Goal: Contribute content

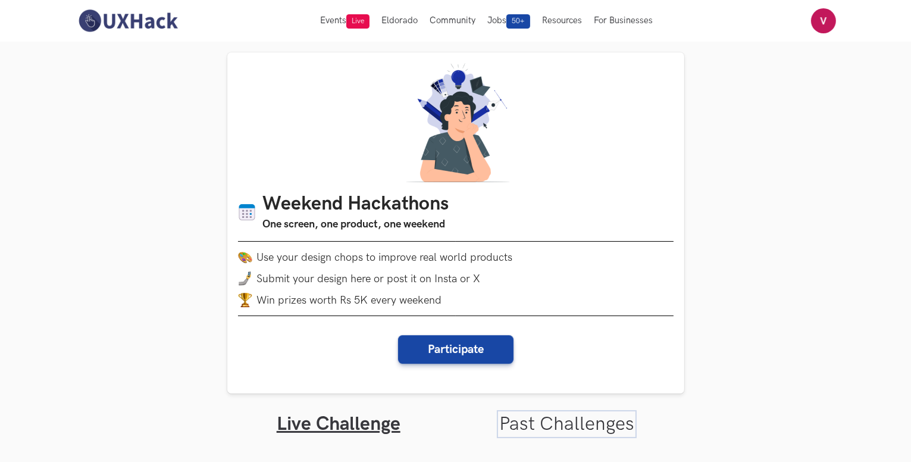
click at [569, 413] on link "Past Challenges" at bounding box center [566, 424] width 135 height 23
click at [371, 413] on link "Live Challenge" at bounding box center [339, 424] width 125 height 23
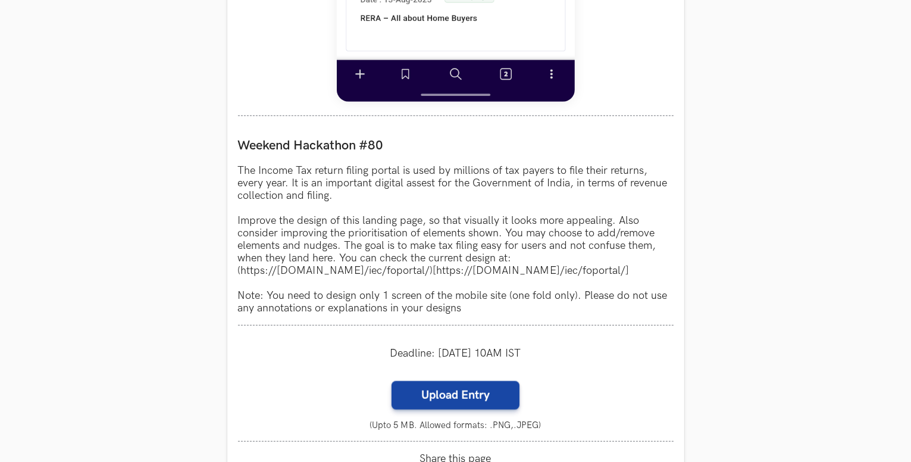
scroll to position [976, 0]
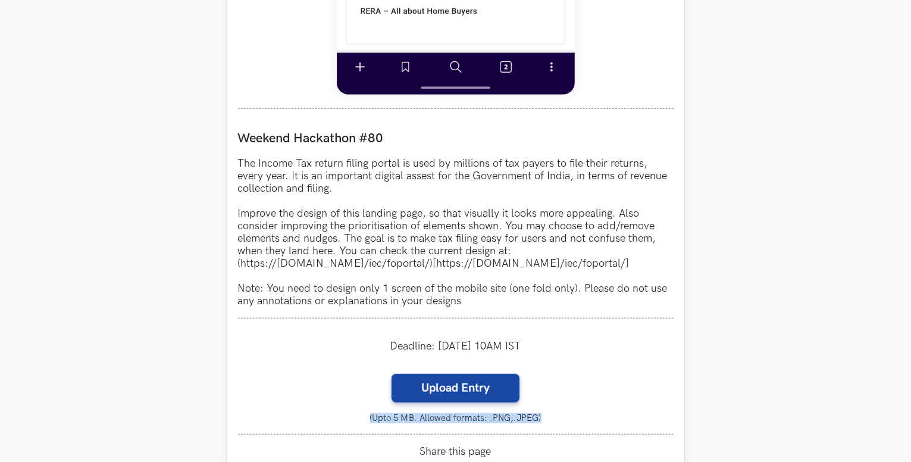
drag, startPoint x: 365, startPoint y: 313, endPoint x: 558, endPoint y: 324, distance: 193.2
click at [558, 324] on div "IT Returns portal LIVE Weekend Hackathon #80 The Income Tax return filing porta…" at bounding box center [455, 8] width 457 height 1020
drag, startPoint x: 558, startPoint y: 324, endPoint x: 345, endPoint y: 298, distance: 214.1
click at [345, 298] on div "IT Returns portal LIVE Weekend Hackathon #80 The Income Tax return filing porta…" at bounding box center [455, 8] width 457 height 1020
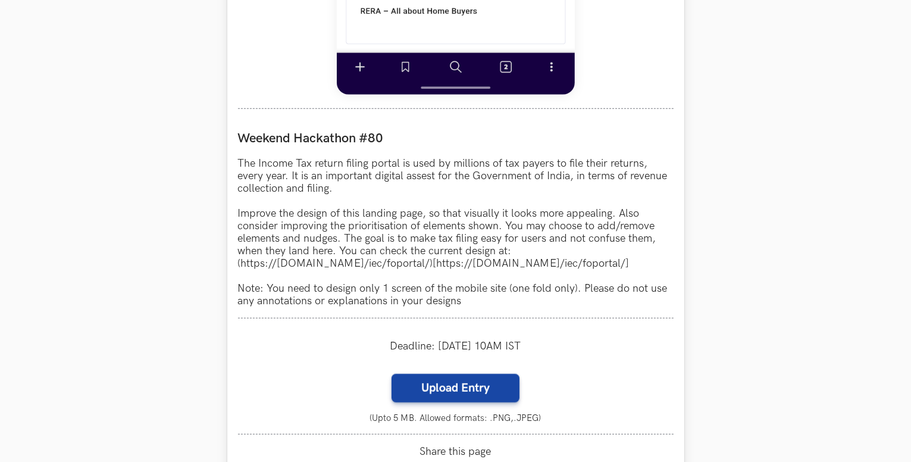
click at [345, 374] on div "Upload Entry (Upto 5 MB. Allowed formats: .PNG,.JPEG) Cancel {n} selected %file…" at bounding box center [456, 398] width 436 height 49
drag, startPoint x: 345, startPoint y: 298, endPoint x: 557, endPoint y: 311, distance: 212.3
click at [557, 374] on div "Upload Entry (Upto 5 MB. Allowed formats: .PNG,.JPEG) Cancel {n} selected %file…" at bounding box center [456, 398] width 436 height 49
click at [389, 324] on div "IT Returns portal LIVE Weekend Hackathon #80 The Income Tax return filing porta…" at bounding box center [455, 8] width 457 height 1020
drag, startPoint x: 554, startPoint y: 309, endPoint x: 345, endPoint y: 310, distance: 209.0
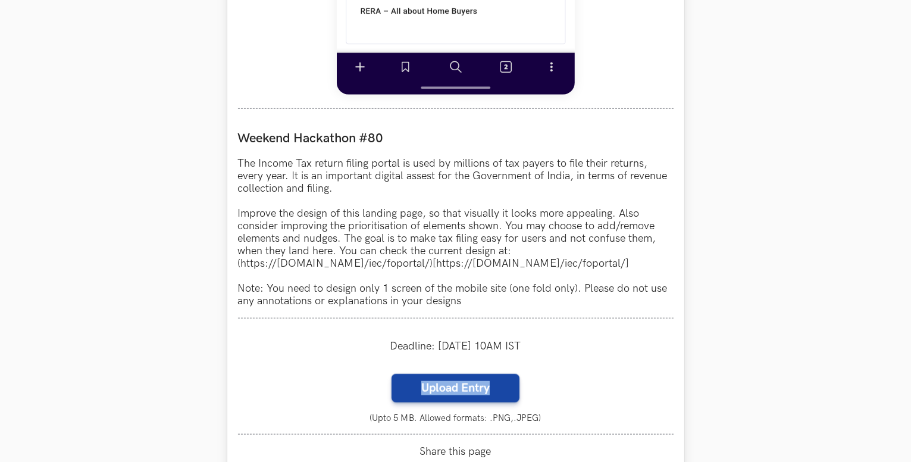
click at [345, 374] on div "Upload Entry (Upto 5 MB. Allowed formats: .PNG,.JPEG) Cancel {n} selected %file…" at bounding box center [456, 398] width 436 height 49
drag, startPoint x: 569, startPoint y: 320, endPoint x: 360, endPoint y: 316, distance: 209.6
click at [360, 413] on small "(Upto 5 MB. Allowed formats: .PNG,.JPEG)" at bounding box center [456, 418] width 436 height 10
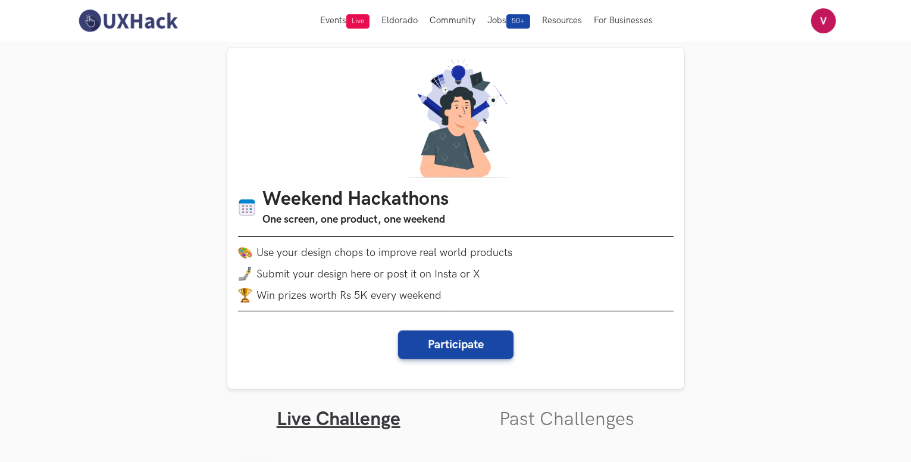
scroll to position [0, 0]
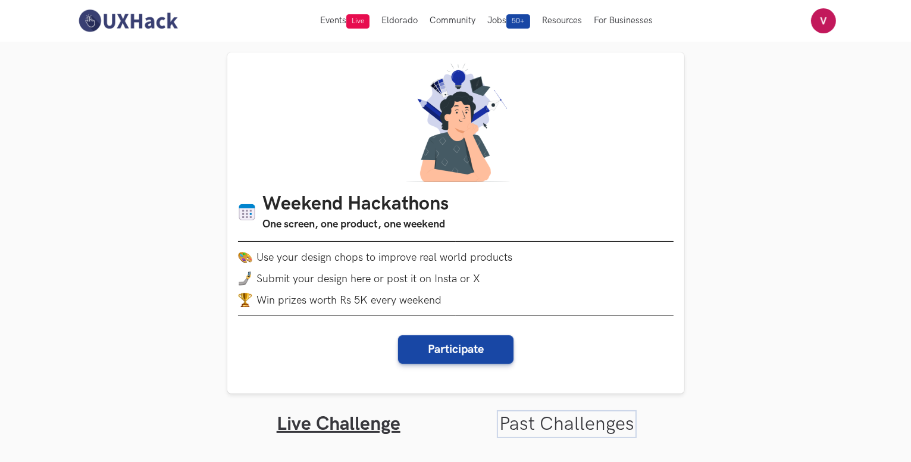
click at [563, 413] on link "Past Challenges" at bounding box center [566, 424] width 135 height 23
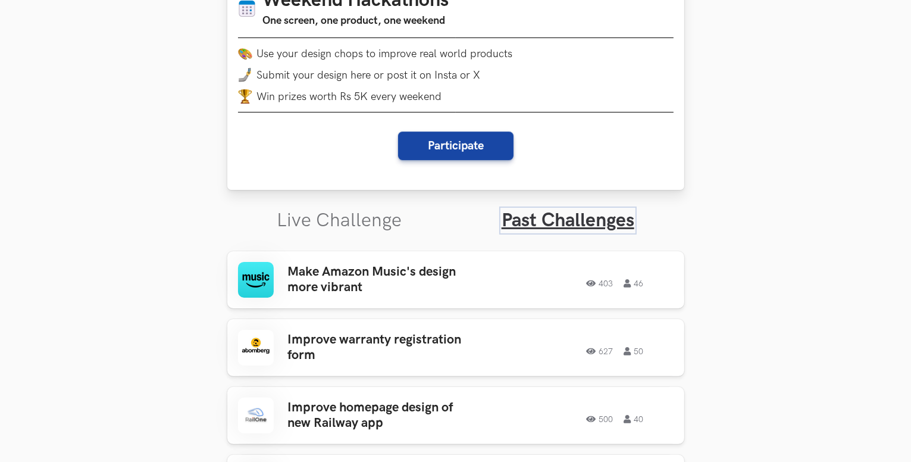
scroll to position [204, 0]
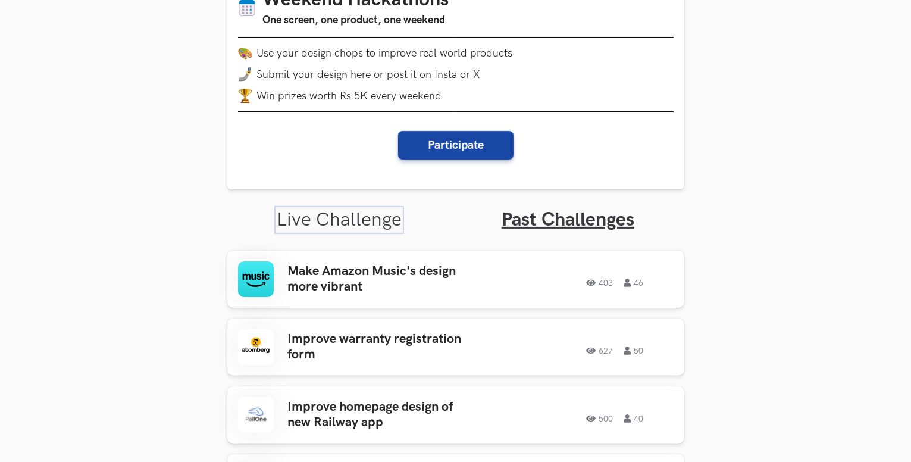
click at [369, 208] on link "Live Challenge" at bounding box center [339, 219] width 125 height 23
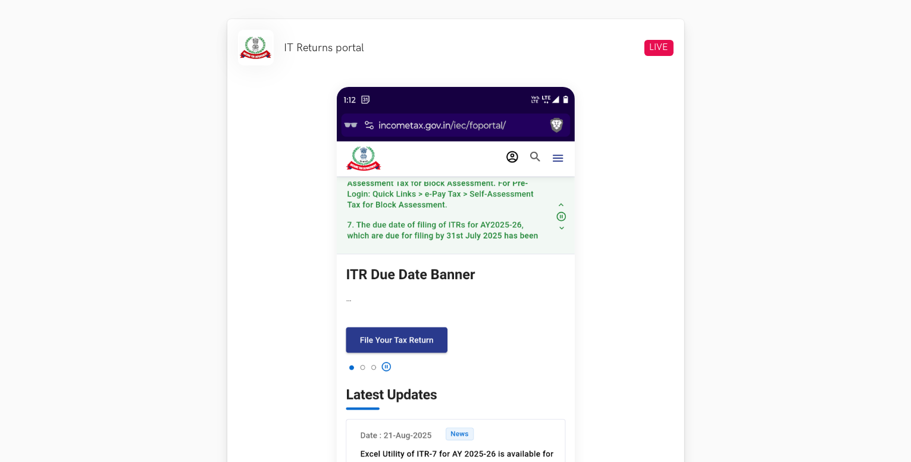
scroll to position [514, 0]
